Goal: Understand process/instructions: Learn how to perform a task or action

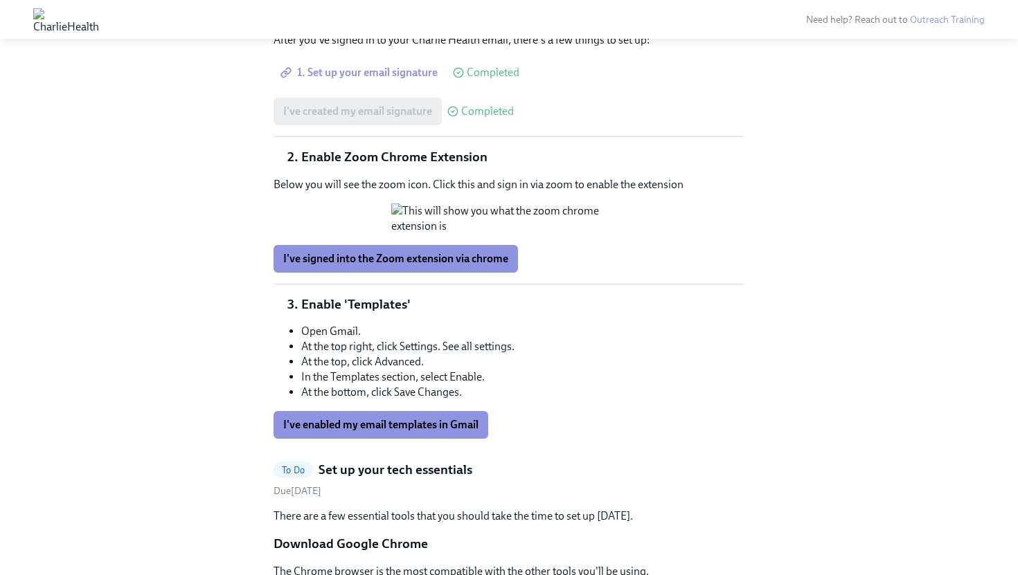
scroll to position [1449, 0]
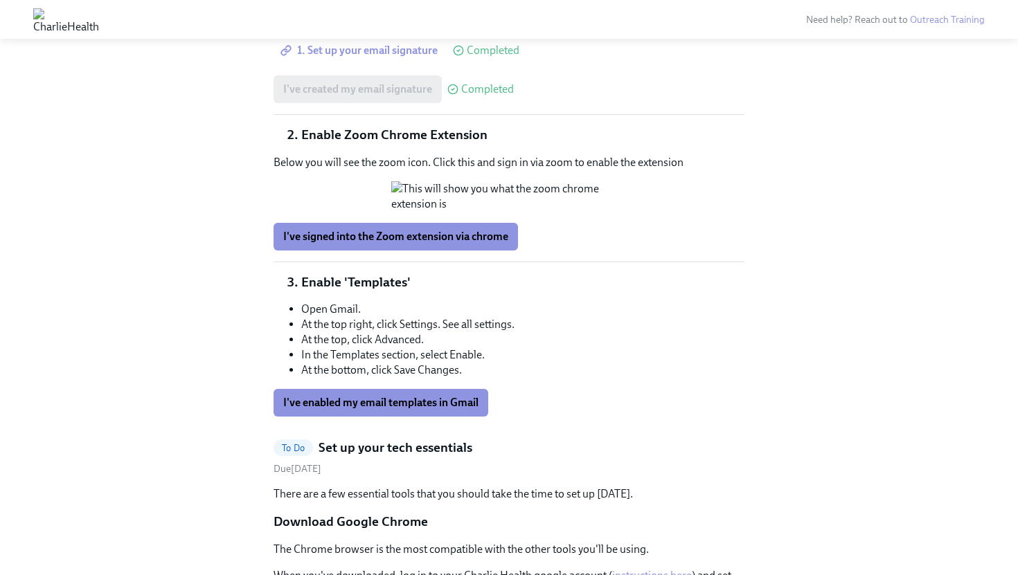
click at [457, 188] on button "Zoom image" at bounding box center [508, 196] width 235 height 30
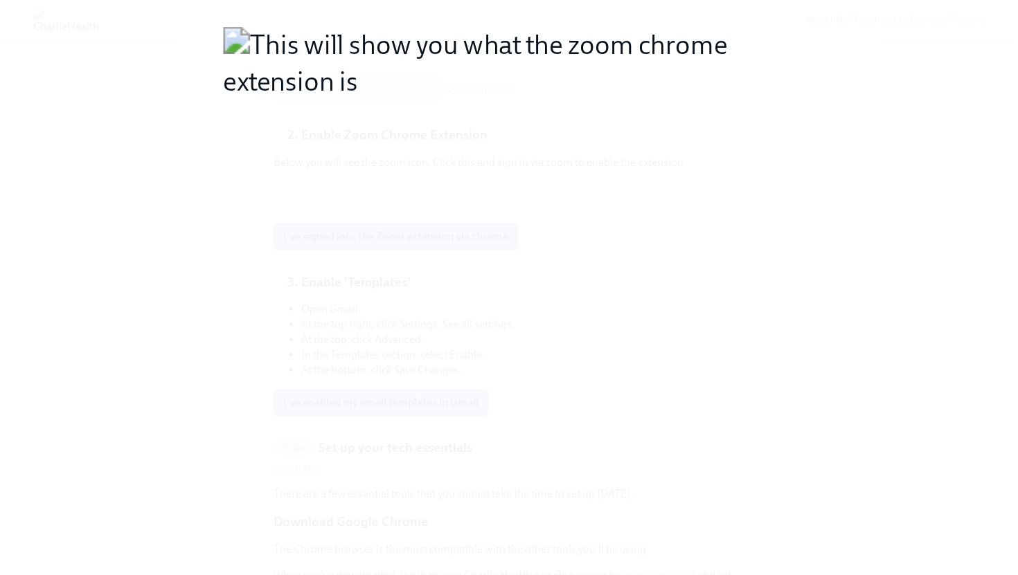
click at [457, 188] on button "Unzoom image" at bounding box center [509, 287] width 1018 height 575
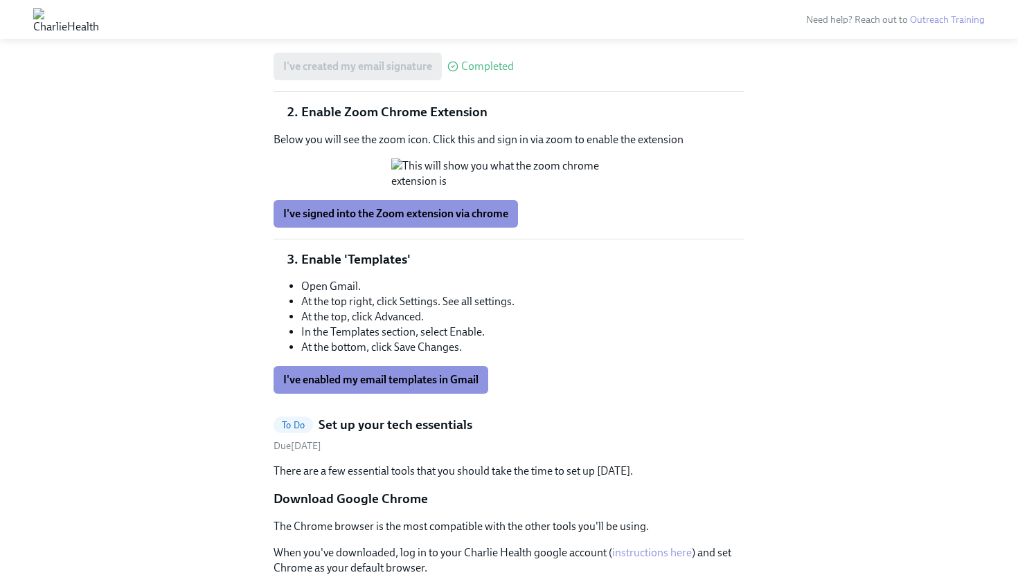
scroll to position [1512, 0]
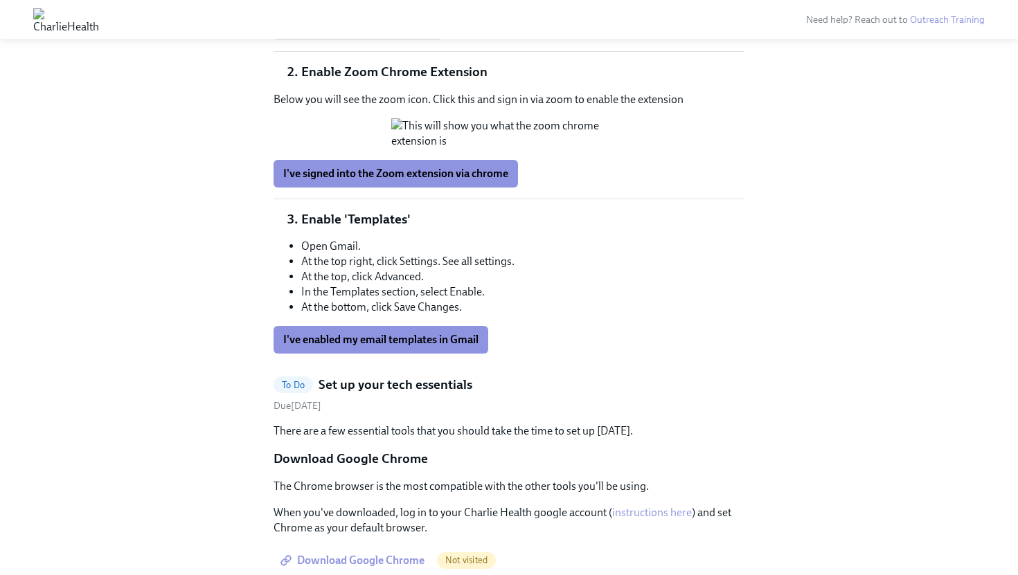
click at [410, 181] on span "I've signed into the Zoom extension via chrome" at bounding box center [395, 174] width 225 height 14
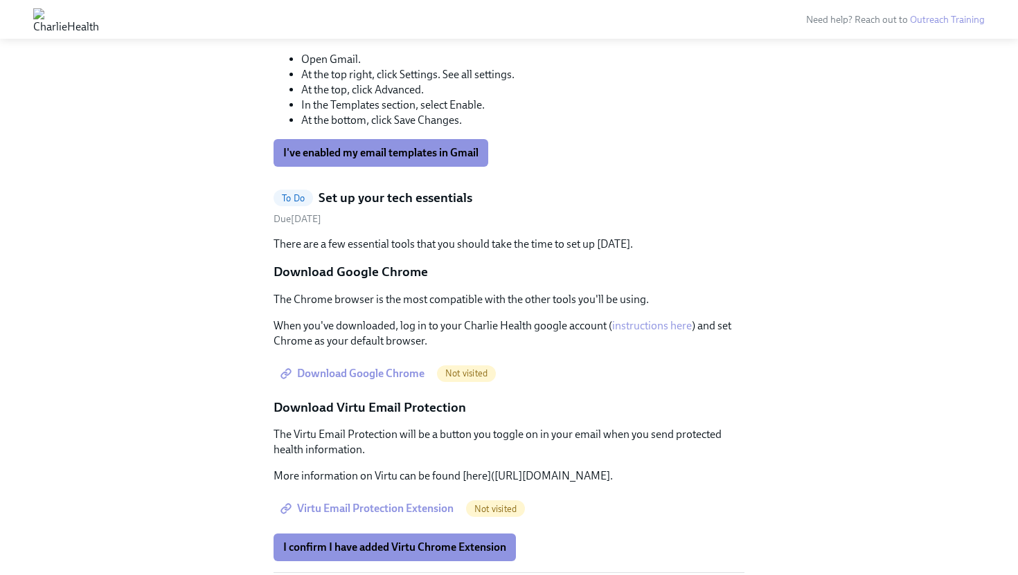
scroll to position [1695, 0]
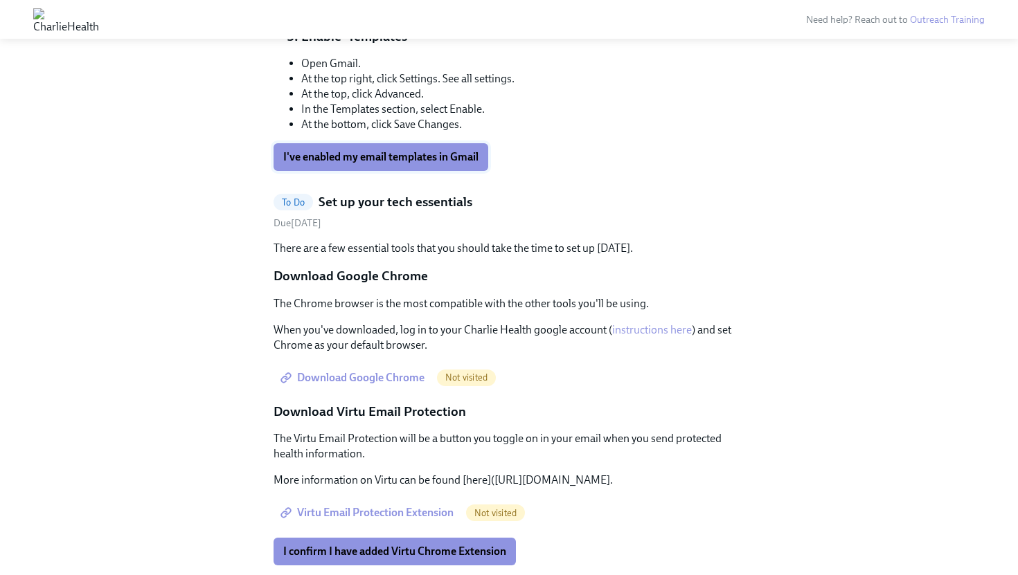
click at [369, 171] on button "I've enabled my email templates in Gmail" at bounding box center [381, 157] width 215 height 28
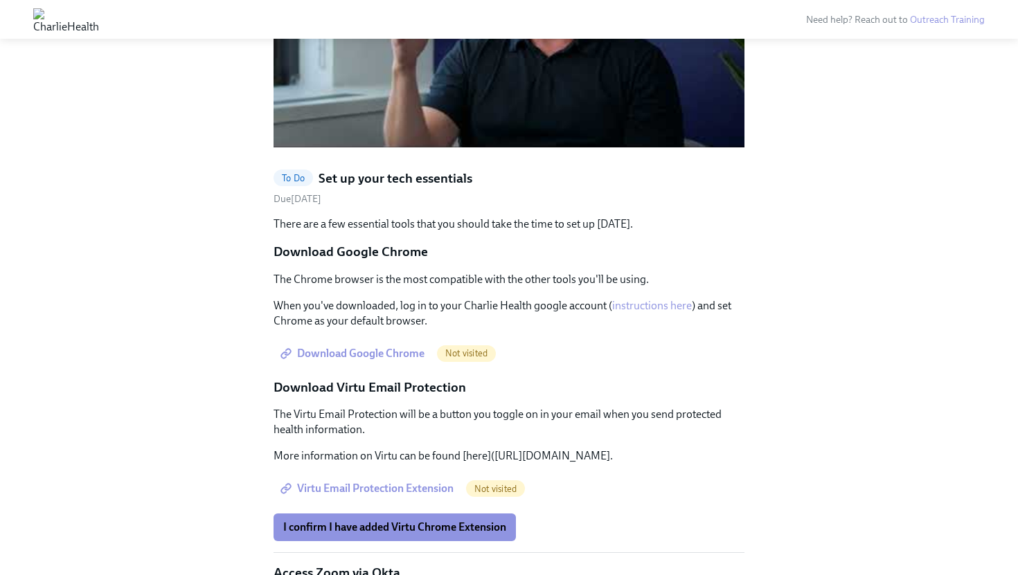
scroll to position [1248, 0]
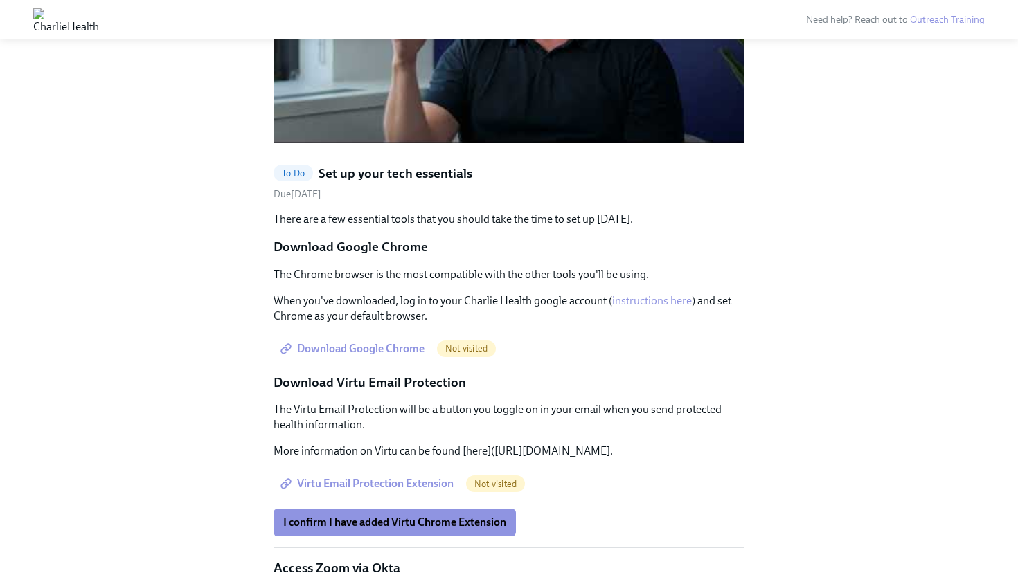
click at [405, 342] on span "Download Google Chrome" at bounding box center [353, 349] width 141 height 14
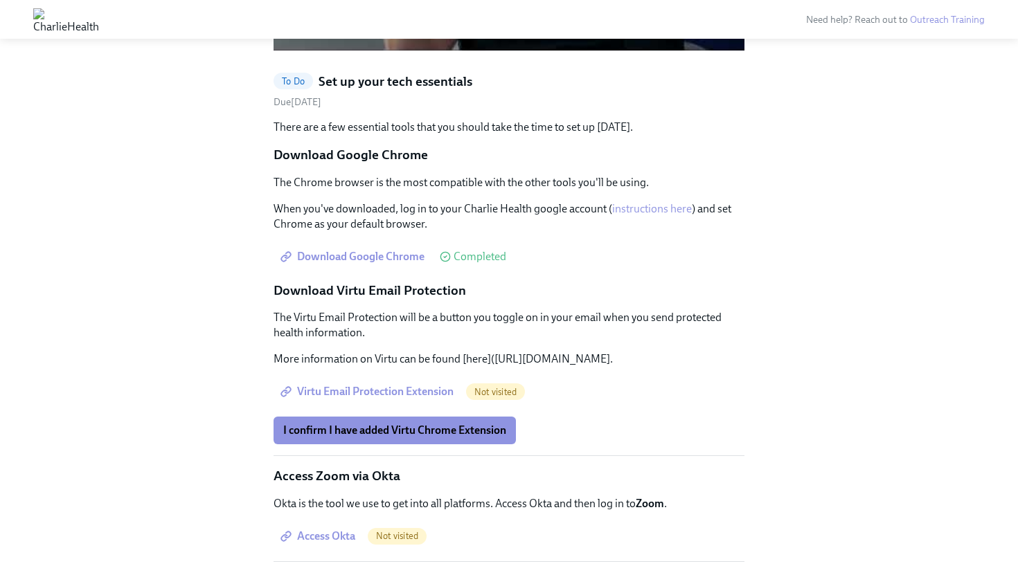
scroll to position [1373, 0]
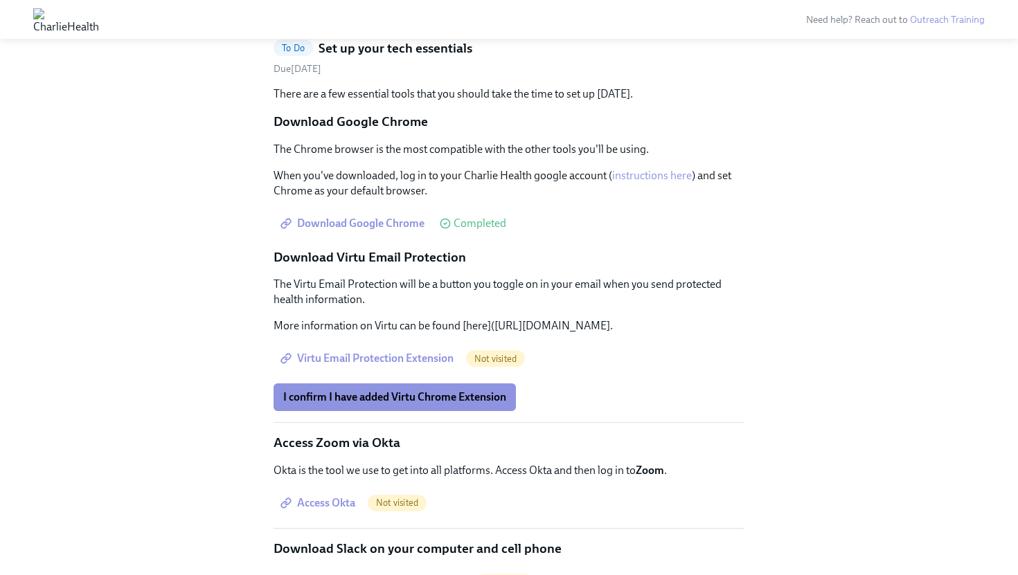
click at [352, 319] on p "More information on Virtu can be found [here]([URL][DOMAIN_NAME]." at bounding box center [509, 326] width 471 height 15
click at [338, 319] on p "More information on Virtu can be found [here]([URL][DOMAIN_NAME]." at bounding box center [509, 326] width 471 height 15
click at [347, 352] on span "Virtu Email Protection Extension" at bounding box center [368, 359] width 170 height 14
click at [379, 391] on span "I confirm I have added Virtu Chrome Extension" at bounding box center [394, 398] width 223 height 14
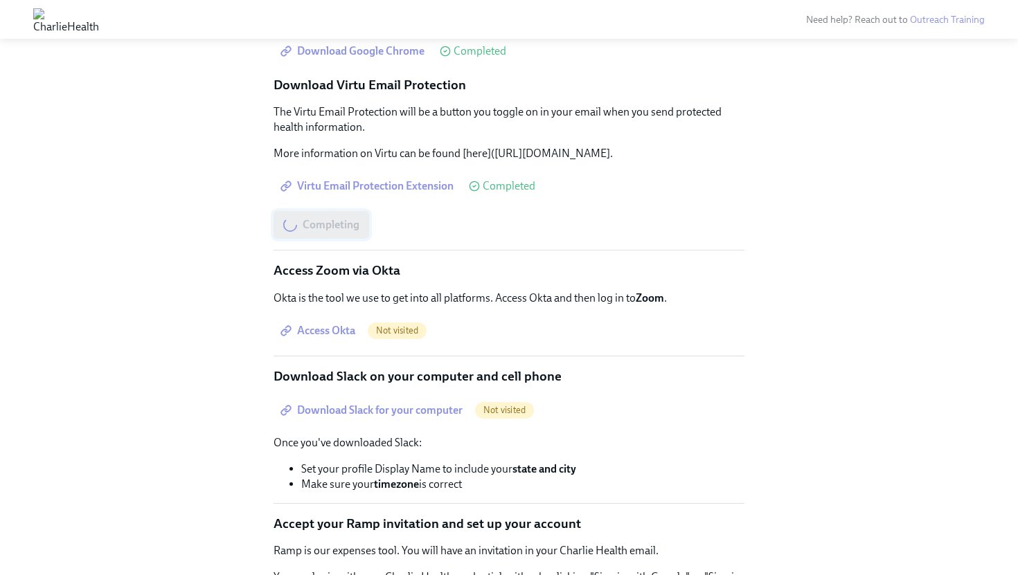
scroll to position [1547, 0]
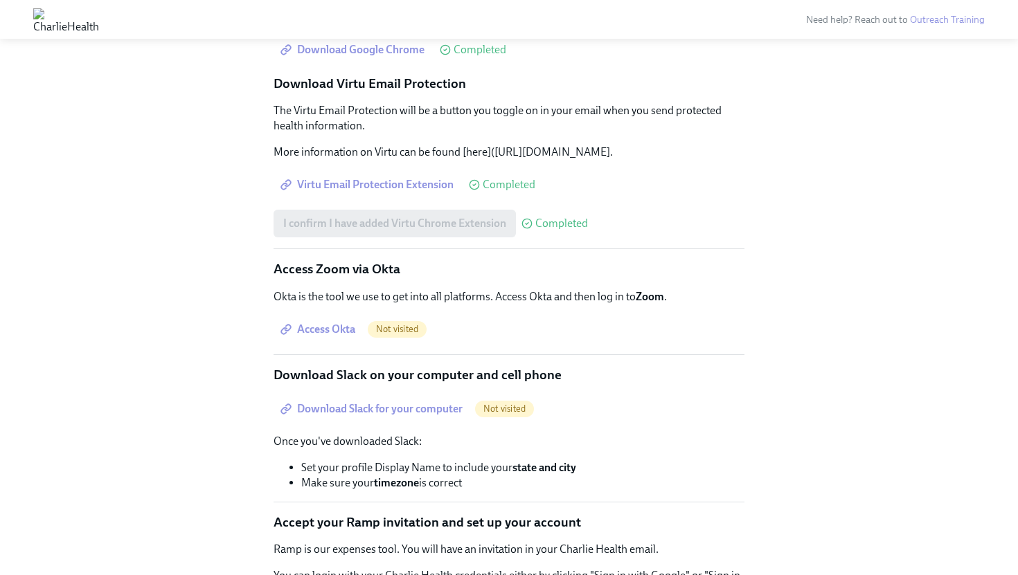
click at [332, 323] on span "Access Okta" at bounding box center [319, 330] width 72 height 14
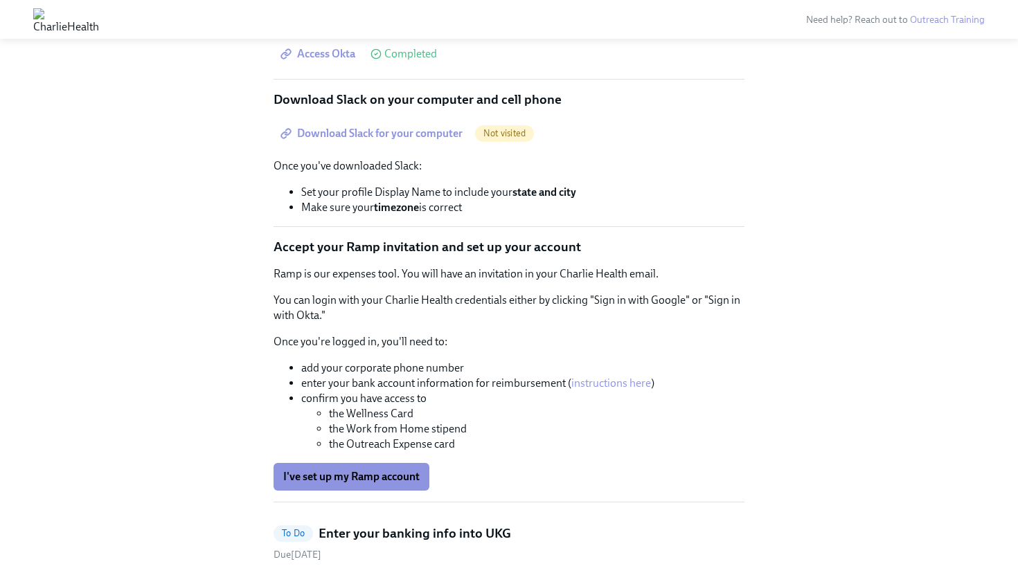
scroll to position [1810, 0]
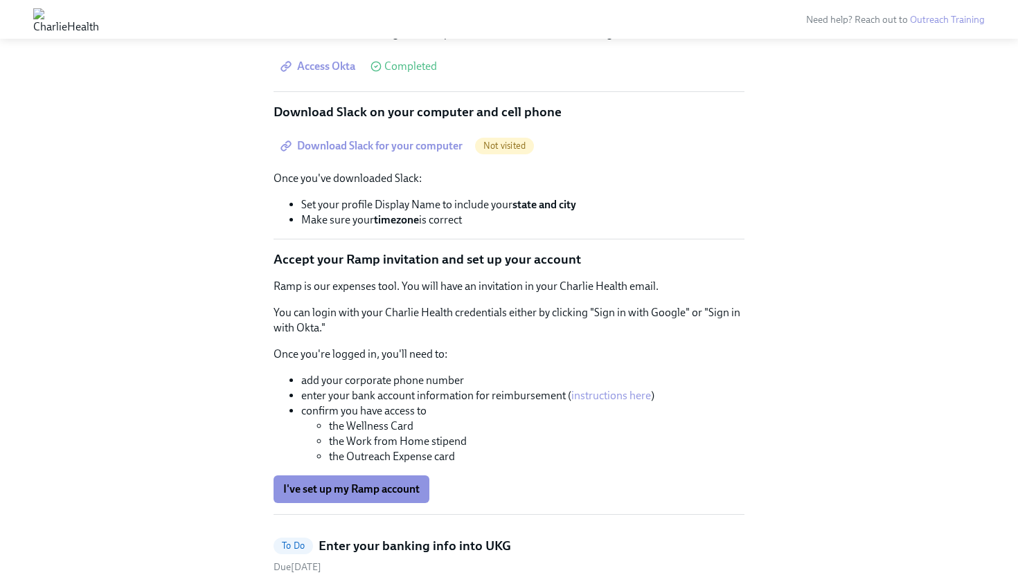
click at [436, 139] on span "Download Slack for your computer" at bounding box center [372, 146] width 179 height 14
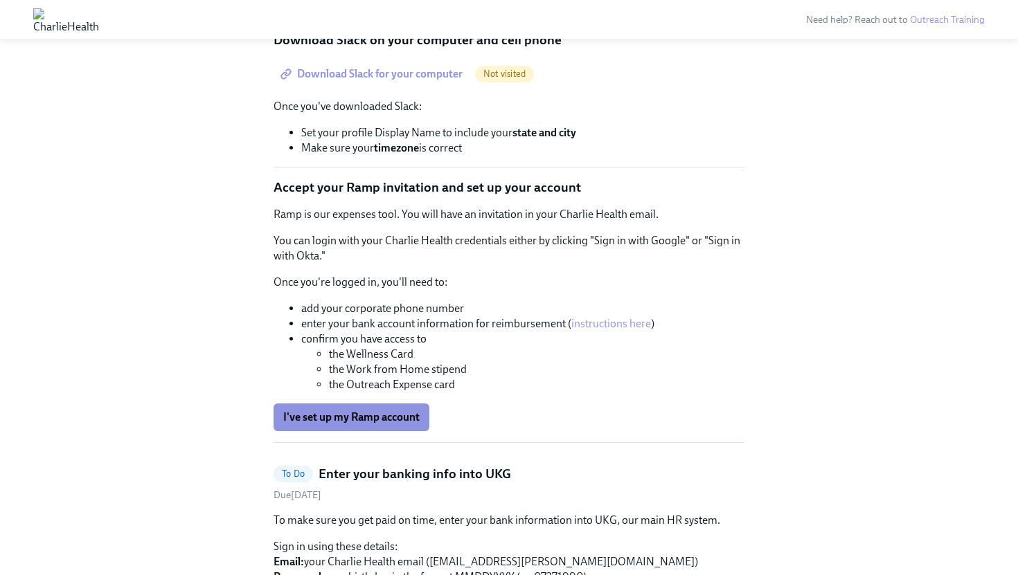
scroll to position [1883, 0]
click at [369, 409] on button "I've set up my Ramp account" at bounding box center [352, 417] width 156 height 28
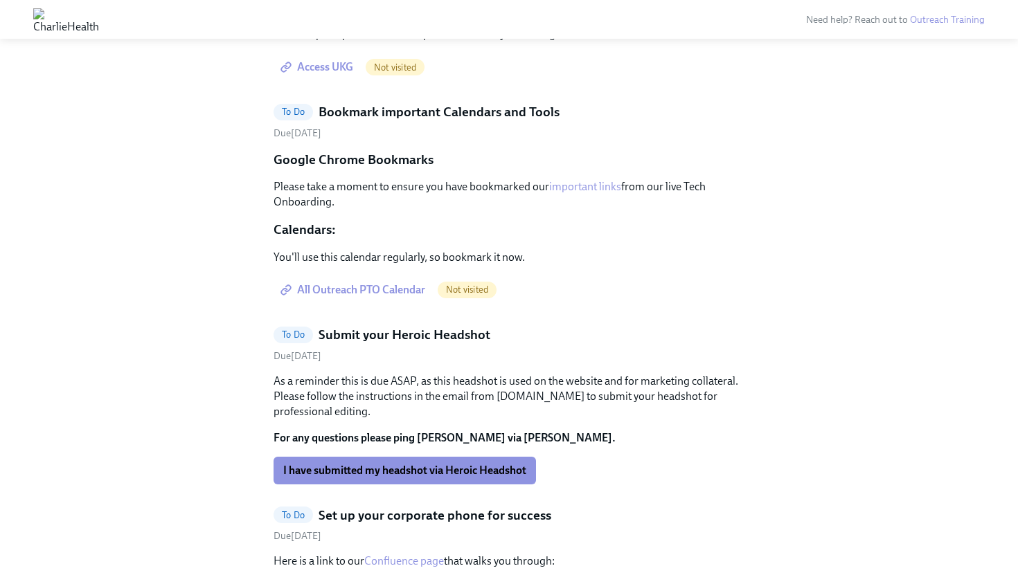
scroll to position [1534, 0]
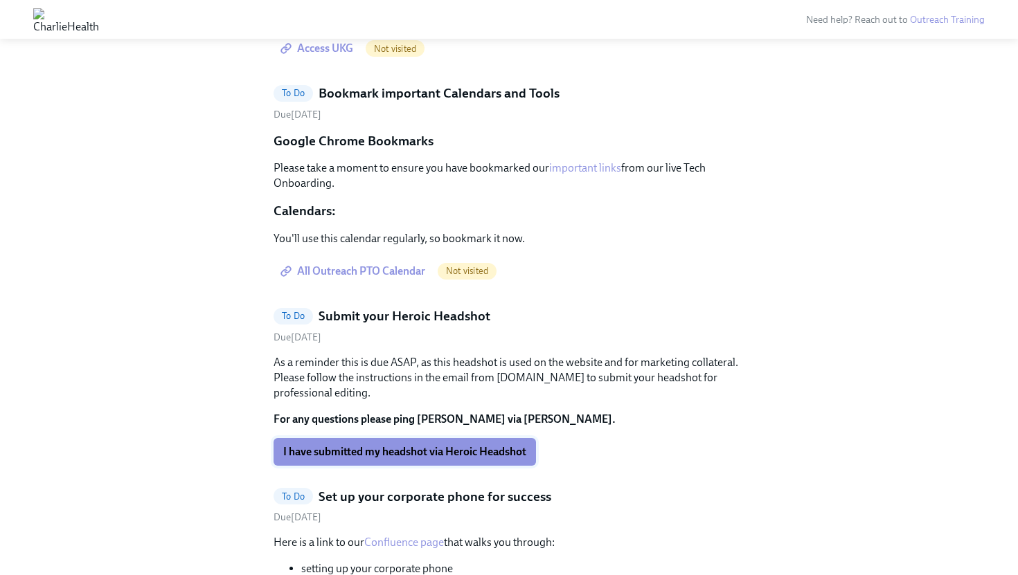
click at [408, 445] on span "I have submitted my headshot via Heroic Headshot" at bounding box center [404, 452] width 243 height 14
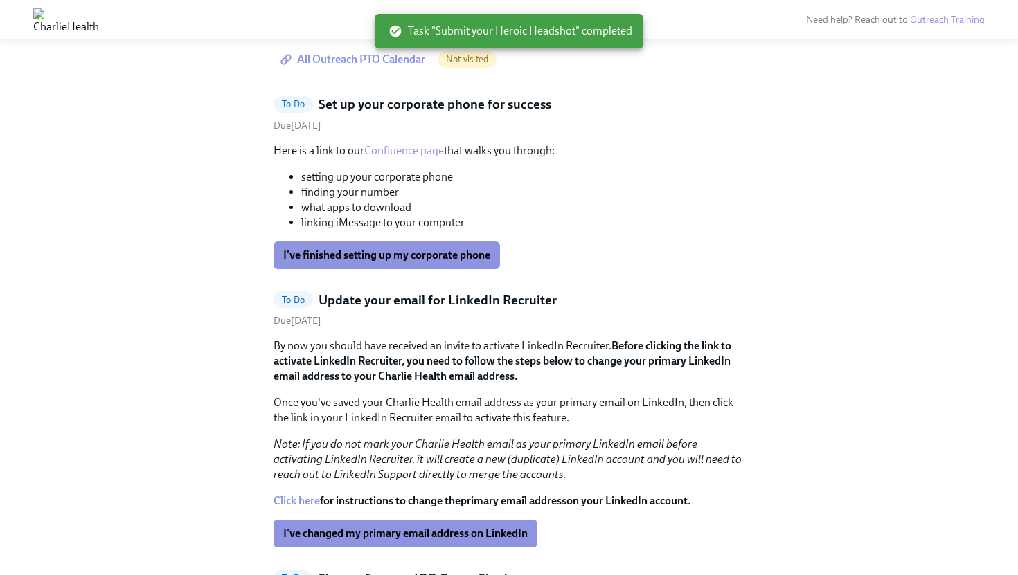
scroll to position [1603, 0]
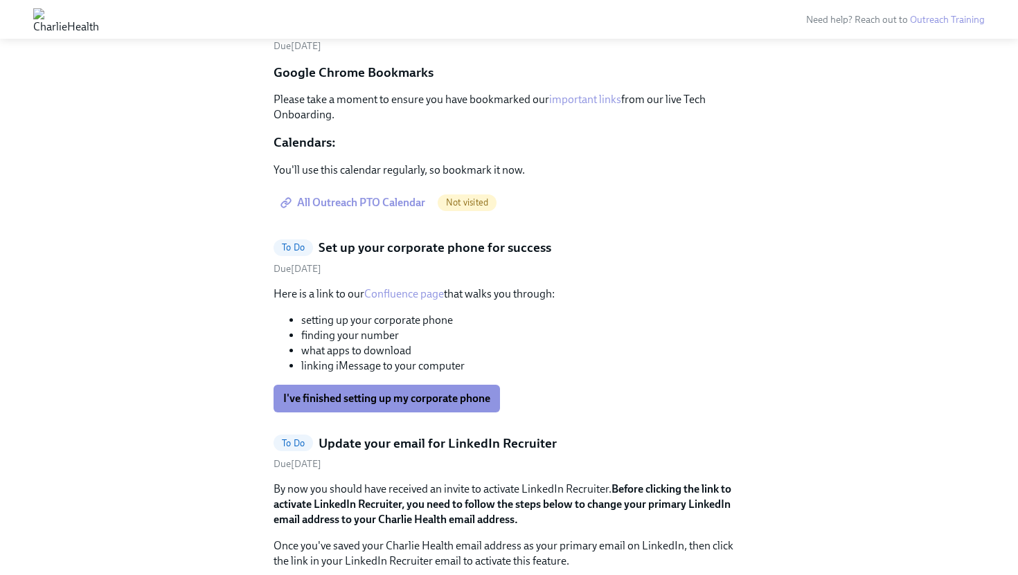
click at [418, 287] on link "Confluence page" at bounding box center [404, 293] width 80 height 13
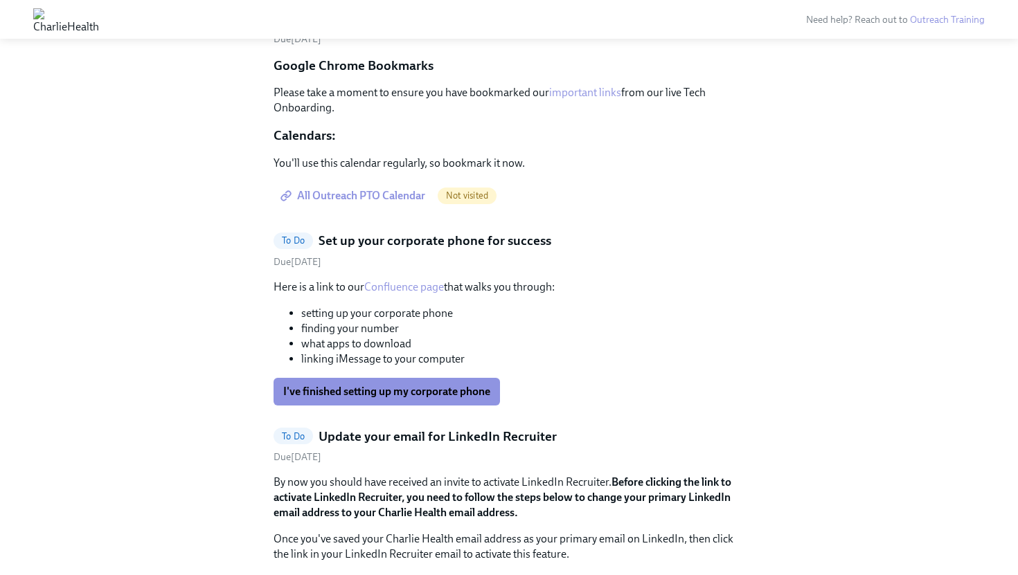
click at [400, 280] on link "Confluence page" at bounding box center [404, 286] width 80 height 13
click at [391, 385] on span "I've finished setting up my corporate phone" at bounding box center [386, 392] width 207 height 14
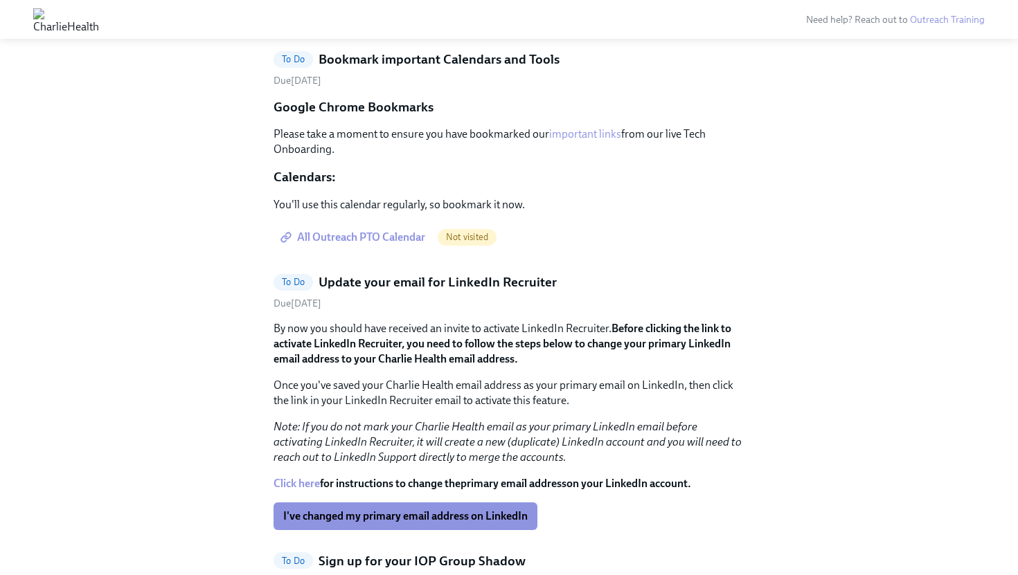
scroll to position [1665, 0]
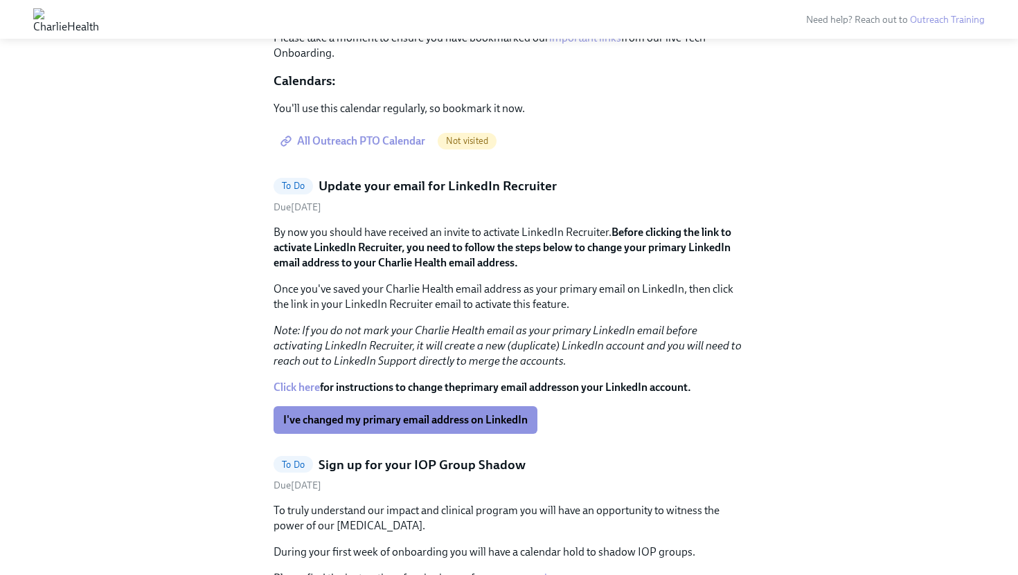
click at [298, 381] on link "Click here" at bounding box center [297, 387] width 46 height 13
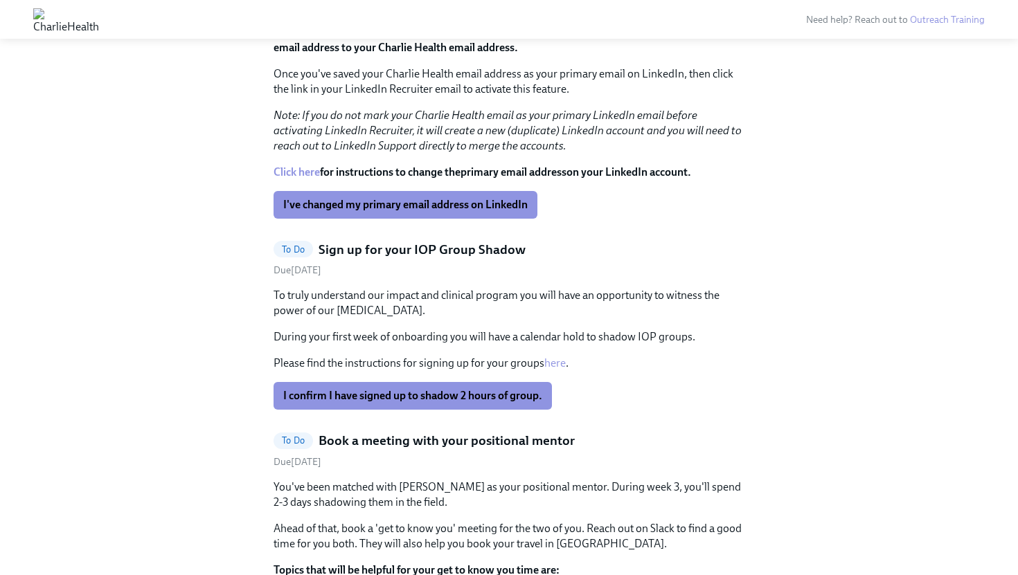
scroll to position [1881, 0]
